Goal: Check status: Check status

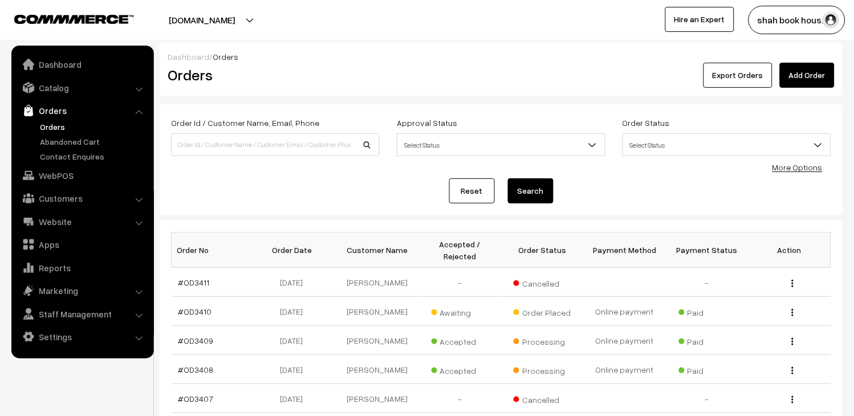
click at [44, 127] on link "Orders" at bounding box center [93, 127] width 113 height 12
click at [40, 123] on link "Orders" at bounding box center [93, 127] width 113 height 12
click at [193, 283] on link "#OD3411" at bounding box center [193, 283] width 31 height 10
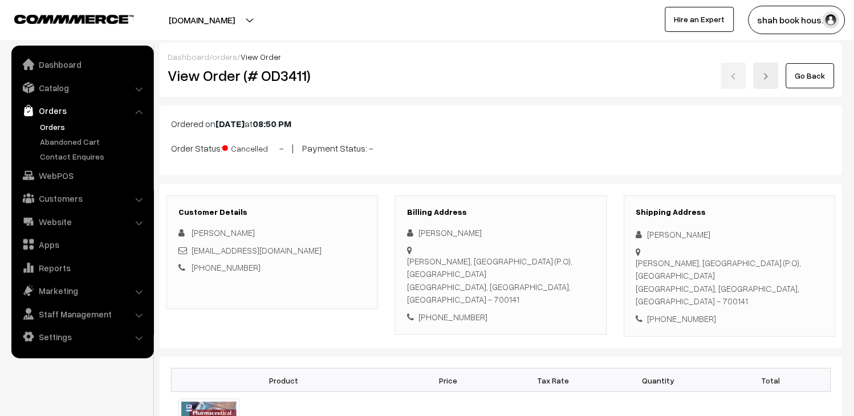
click at [50, 129] on link "Orders" at bounding box center [93, 127] width 113 height 12
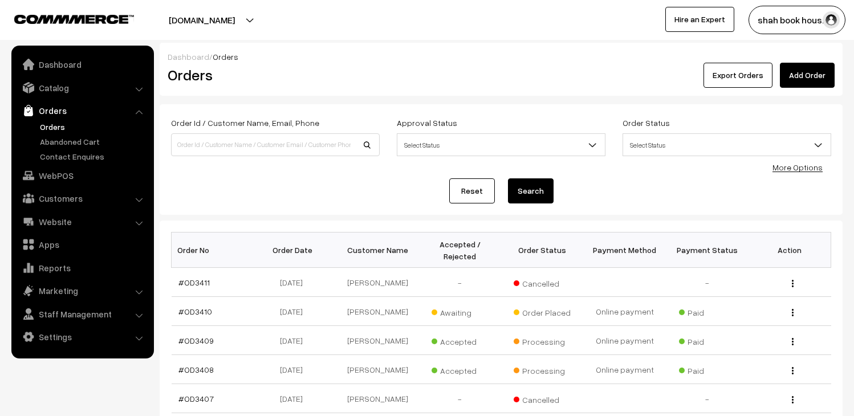
click at [50, 129] on link "Orders" at bounding box center [93, 127] width 113 height 12
